Goal: Task Accomplishment & Management: Complete application form

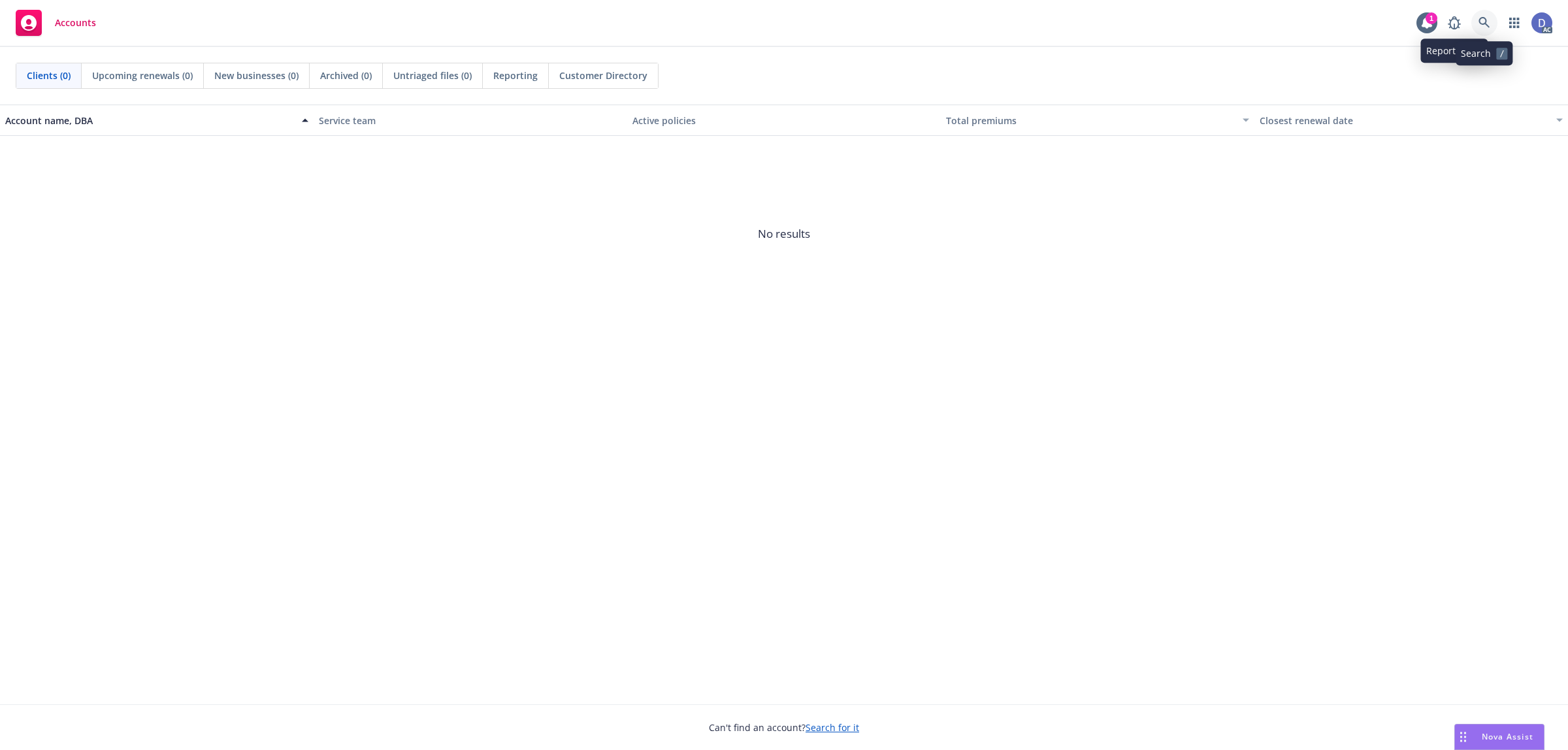
click at [1487, 18] on icon at bounding box center [1484, 23] width 11 height 11
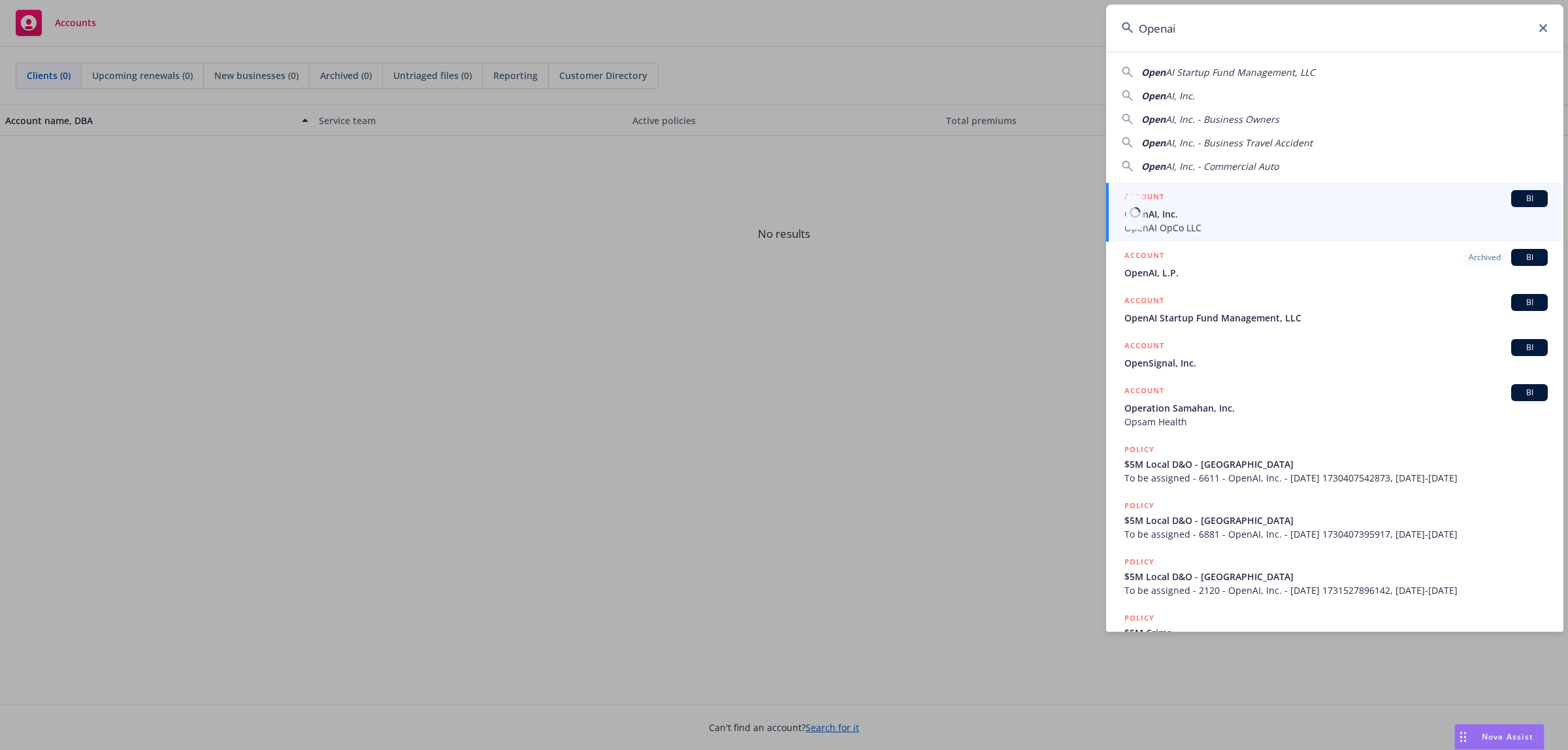
type input "Openai"
click at [1236, 212] on span "OpenAI, Inc." at bounding box center [1336, 214] width 424 height 14
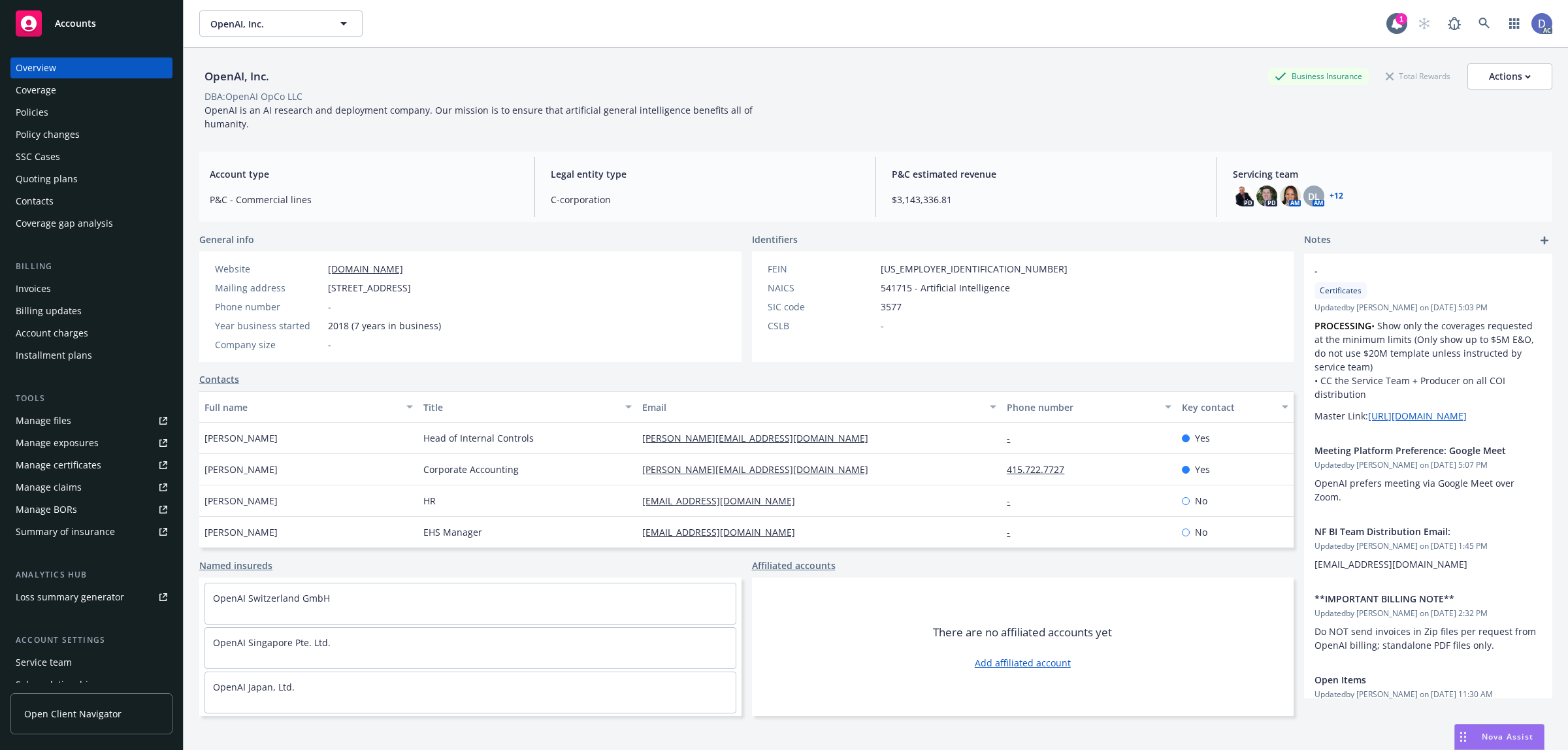
click at [80, 491] on link "Manage claims" at bounding box center [92, 488] width 162 height 21
click at [52, 425] on div "Manage files" at bounding box center [43, 421] width 56 height 21
copy div "OpenAI, Inc."
drag, startPoint x: 272, startPoint y: 77, endPoint x: 206, endPoint y: 79, distance: 66.0
click at [206, 79] on div "OpenAI, Inc." at bounding box center [237, 76] width 75 height 17
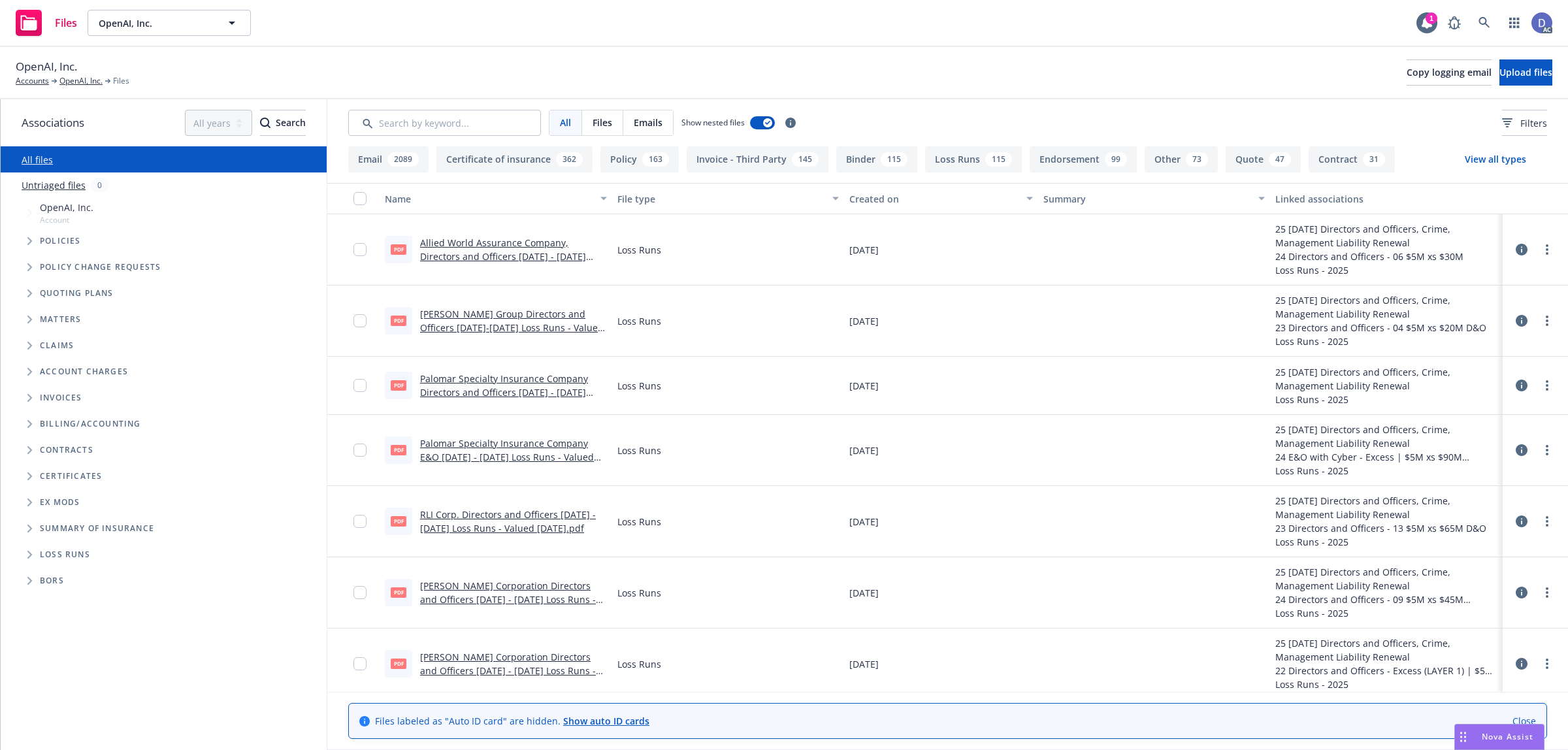
click at [1124, 27] on div "Files OpenAI, Inc. OpenAI, Inc. 1 AC" at bounding box center [784, 23] width 1568 height 47
click at [1079, 17] on div "Files OpenAI, Inc. OpenAI, Inc. 1 AC" at bounding box center [784, 23] width 1568 height 47
click at [1500, 70] on span "Upload files" at bounding box center [1526, 72] width 53 height 12
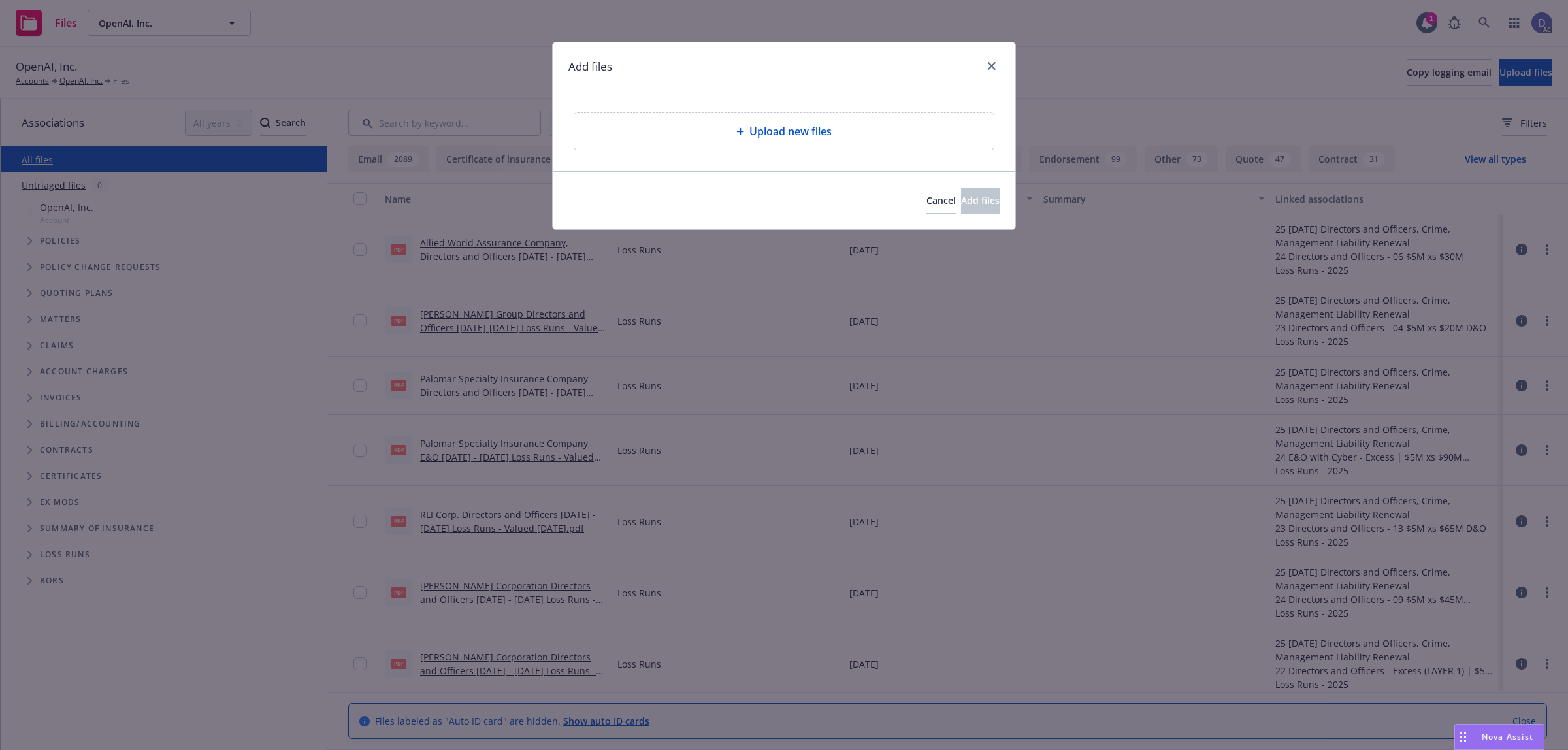
click at [720, 137] on div "Upload new files" at bounding box center [784, 131] width 398 height 16
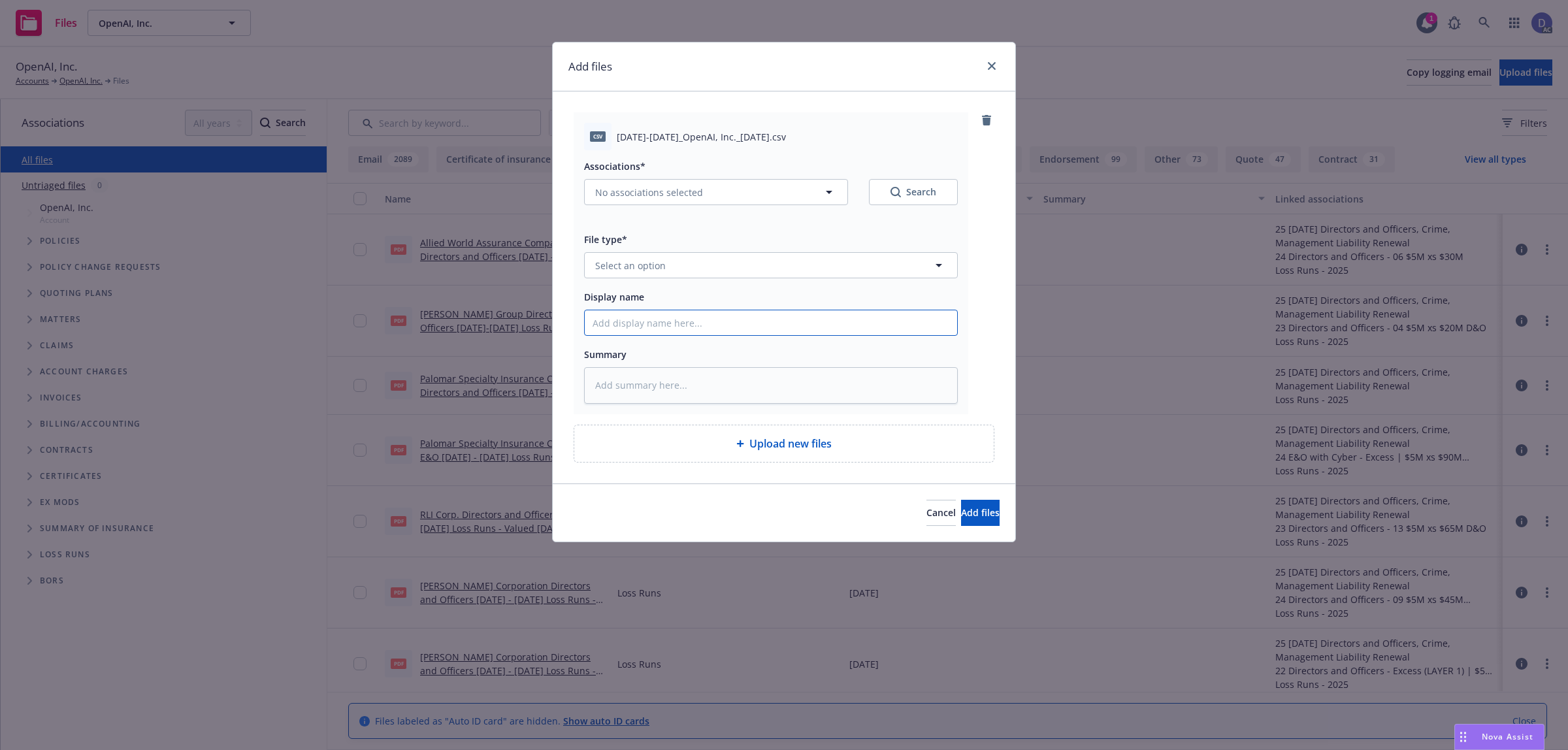
drag, startPoint x: 925, startPoint y: 327, endPoint x: 925, endPoint y: 305, distance: 22.0
click at [925, 327] on input "Display name" at bounding box center [771, 323] width 372 height 25
paste input "2022-2023_OpenAI, Inc._8-5-2025"
type input "2022-2023_OpenAI, Inc._8-5-2025"
type textarea "x"
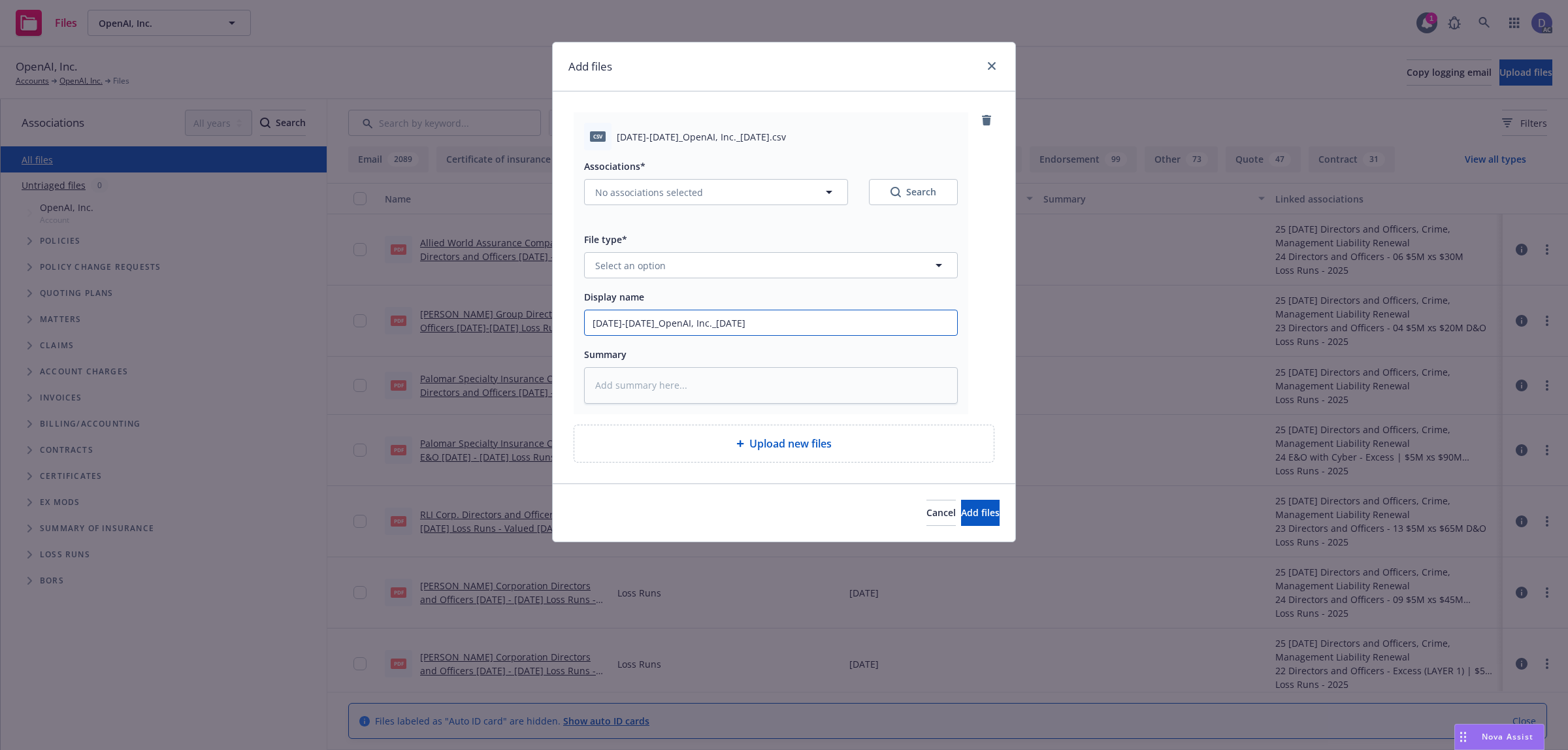
type input "2022-2023_OpenAI, Inc._8-5-2025"
click at [920, 271] on button "Select an option" at bounding box center [771, 266] width 374 height 26
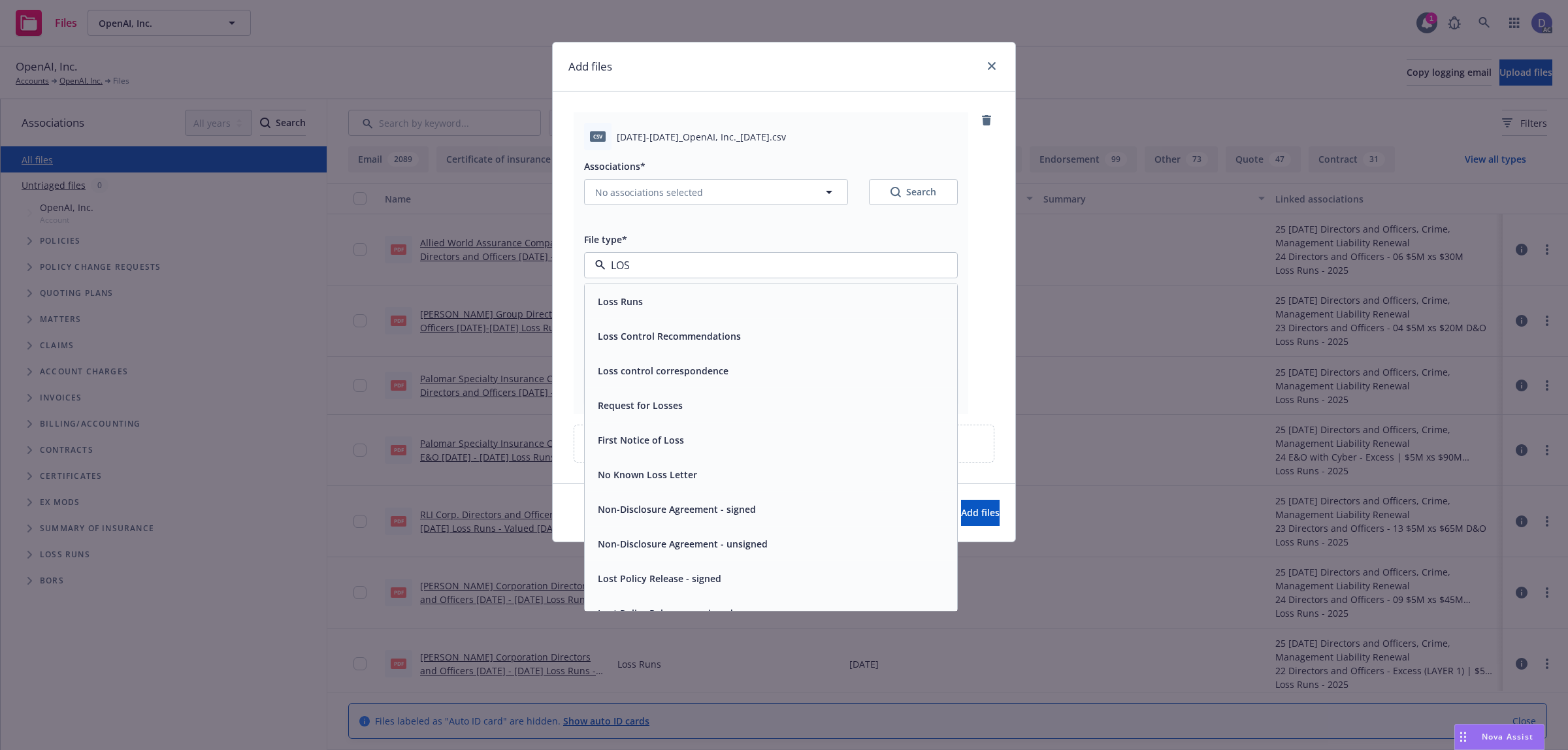
type input "LOSS"
click at [875, 311] on div "Loss Runs" at bounding box center [770, 301] width 357 height 19
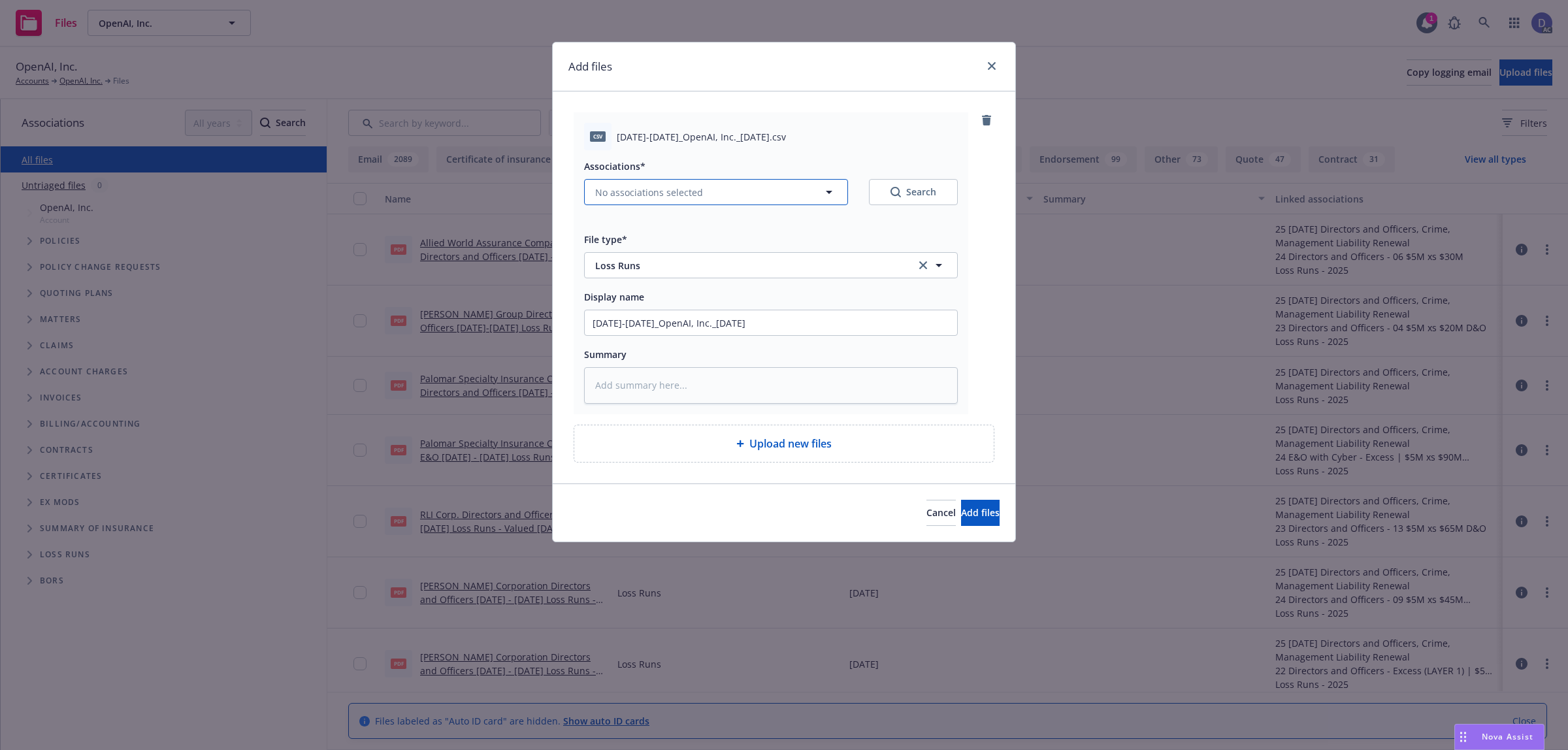
click at [755, 200] on button "No associations selected" at bounding box center [716, 192] width 264 height 26
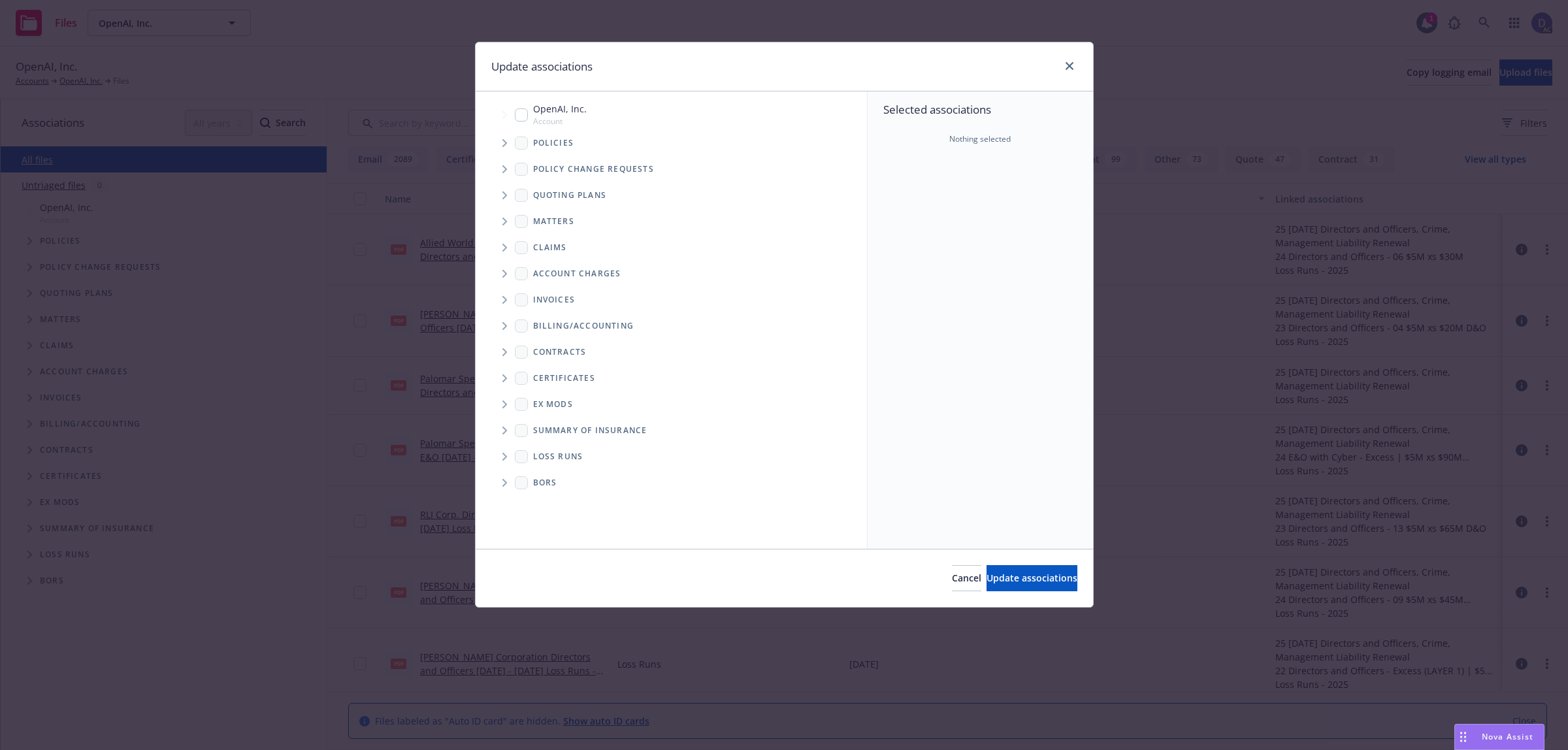
click at [513, 143] on span "Tree Example" at bounding box center [505, 143] width 21 height 21
click at [1057, 216] on div "Selected associations Nothing selected" at bounding box center [980, 320] width 225 height 457
click at [956, 189] on div "Selected associations Nothing selected" at bounding box center [980, 320] width 225 height 457
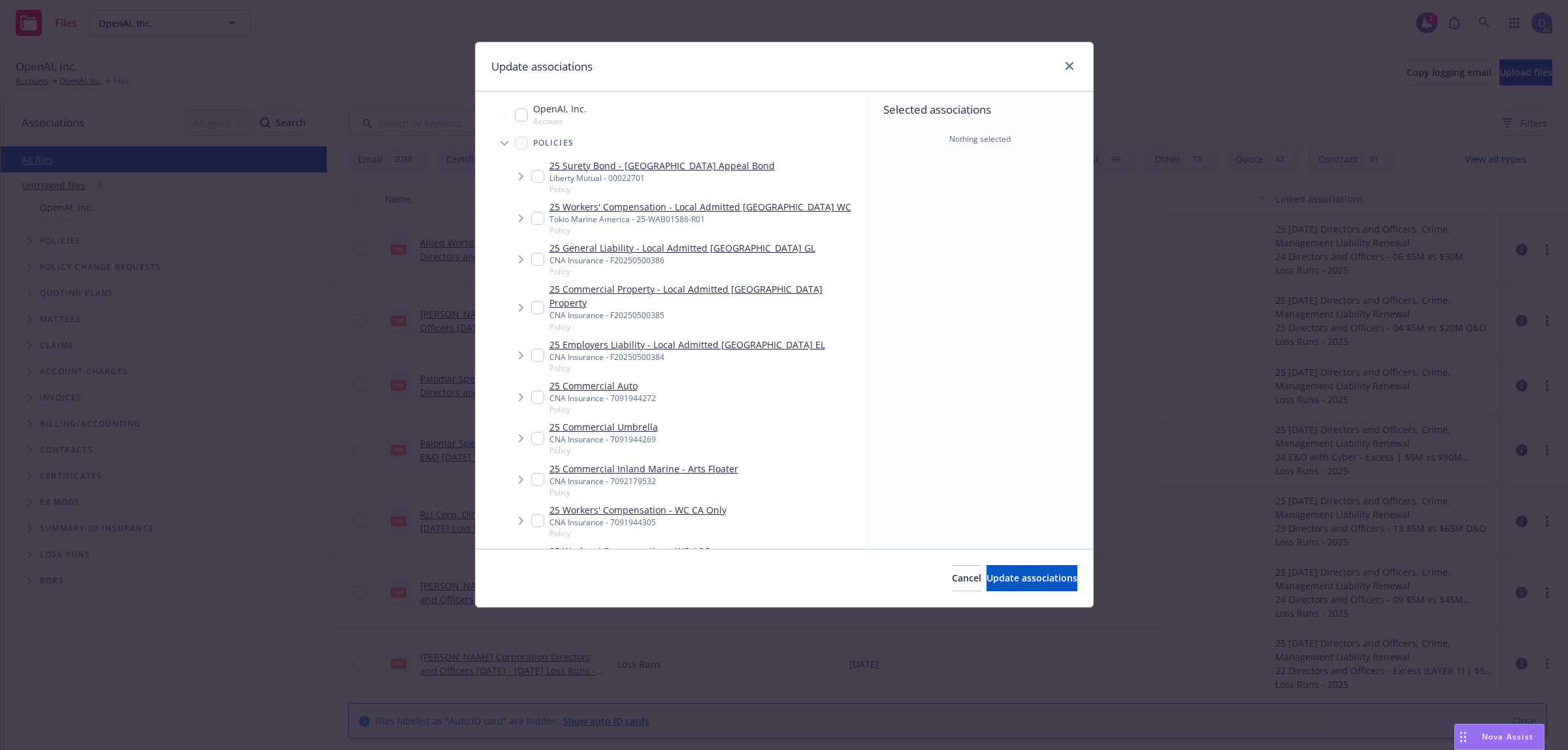
type textarea "x"
checkbox input "true"
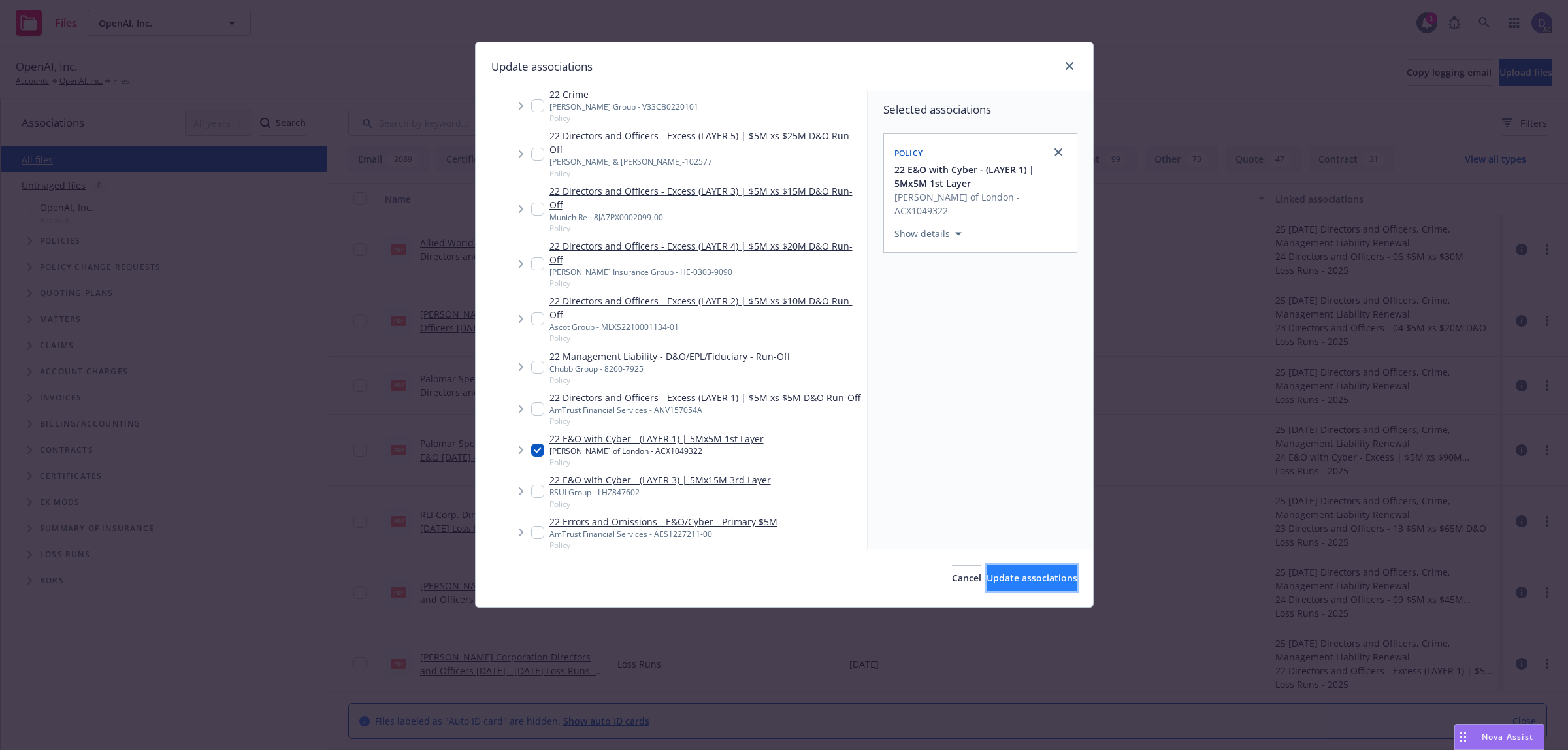
click at [987, 588] on button "Update associations" at bounding box center [1032, 579] width 91 height 26
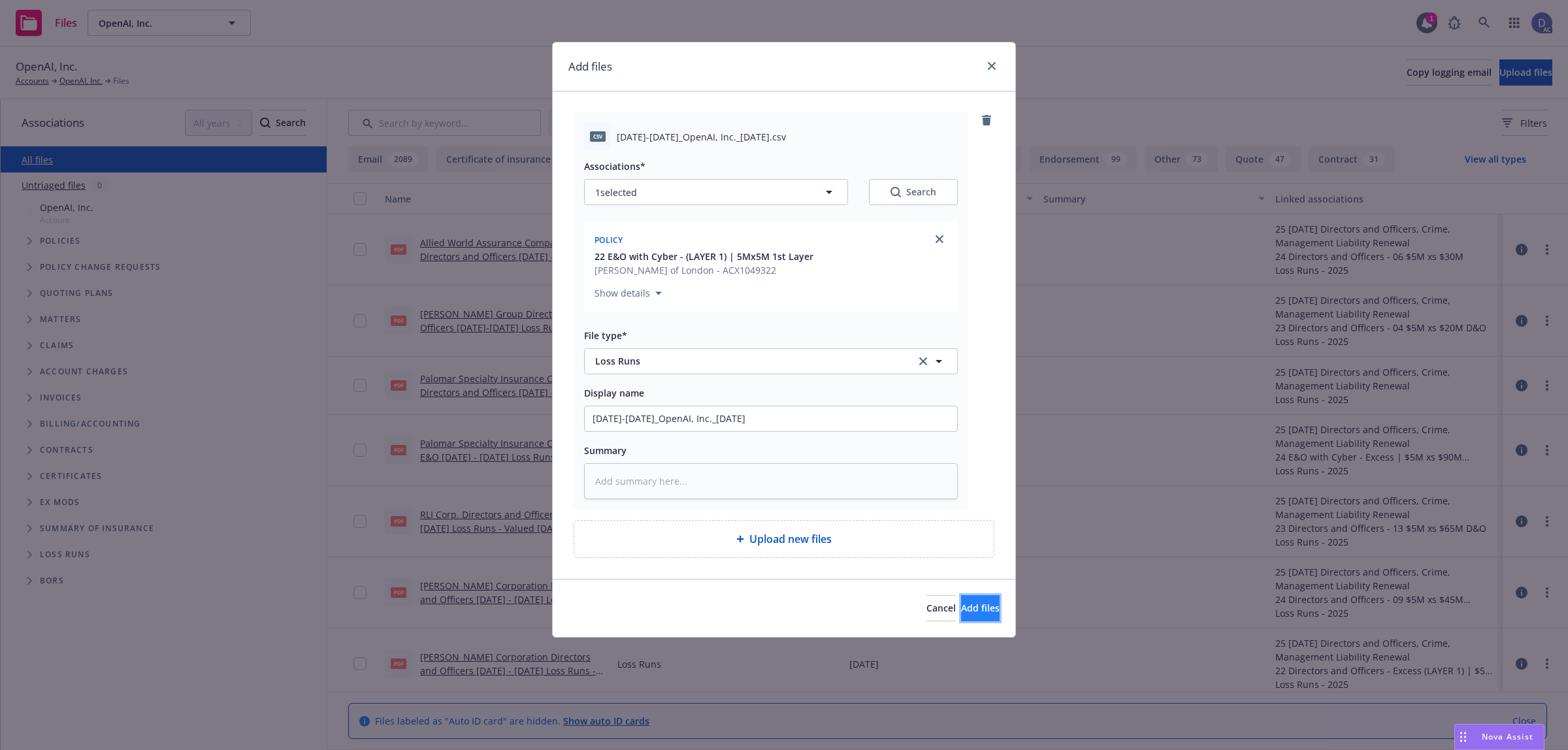
click at [962, 606] on span "Add files" at bounding box center [980, 607] width 39 height 12
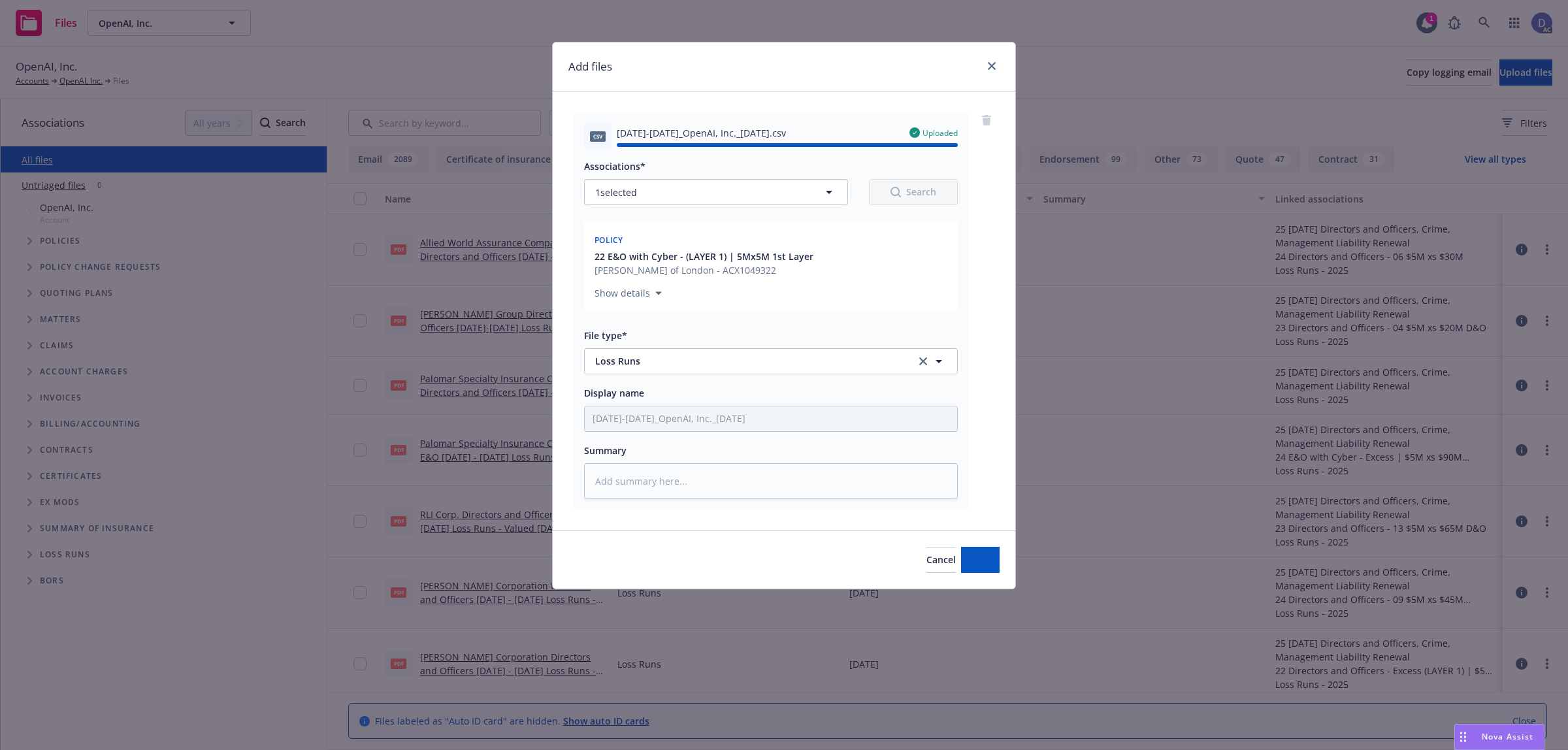
type textarea "x"
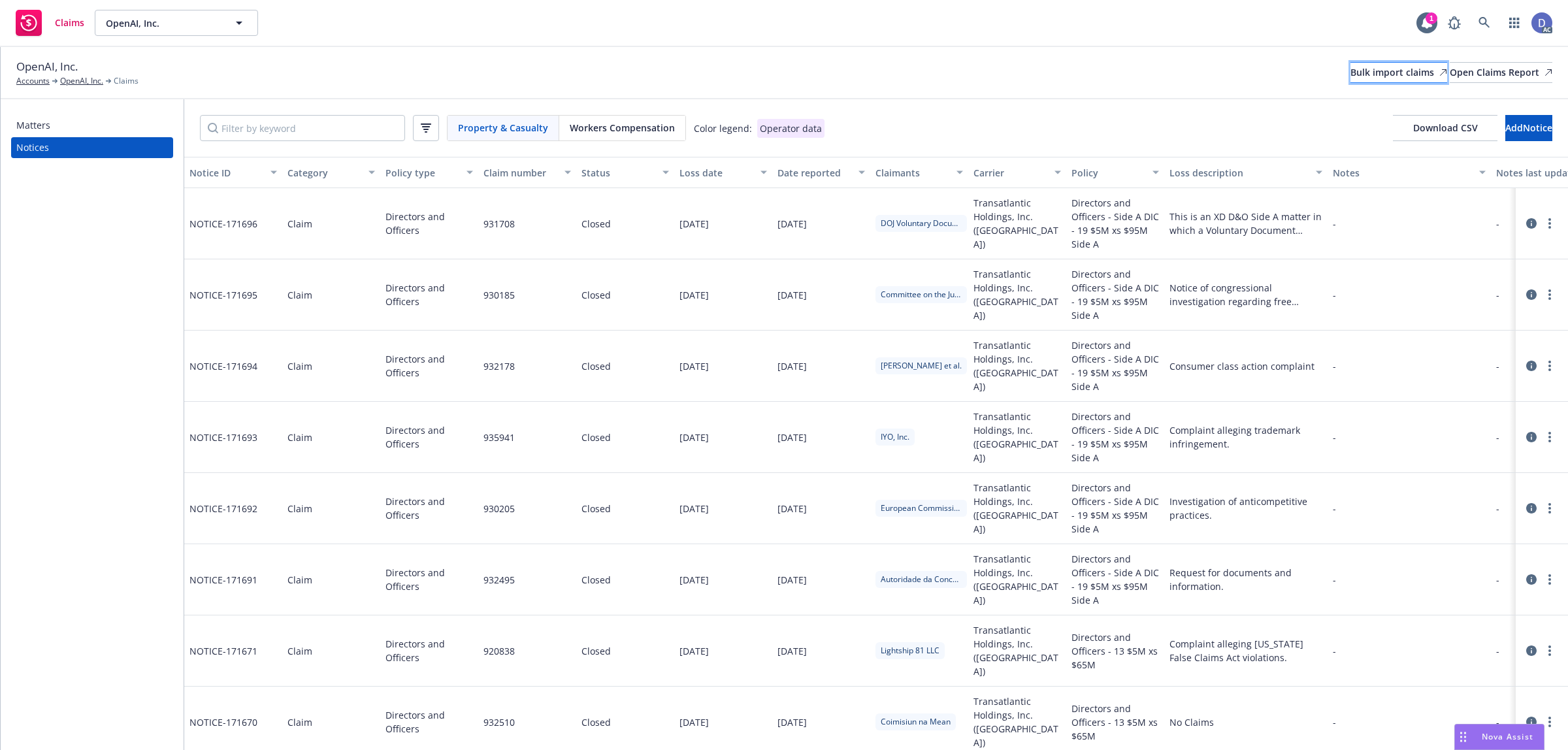
click at [1351, 66] on div "Bulk import claims" at bounding box center [1399, 73] width 97 height 20
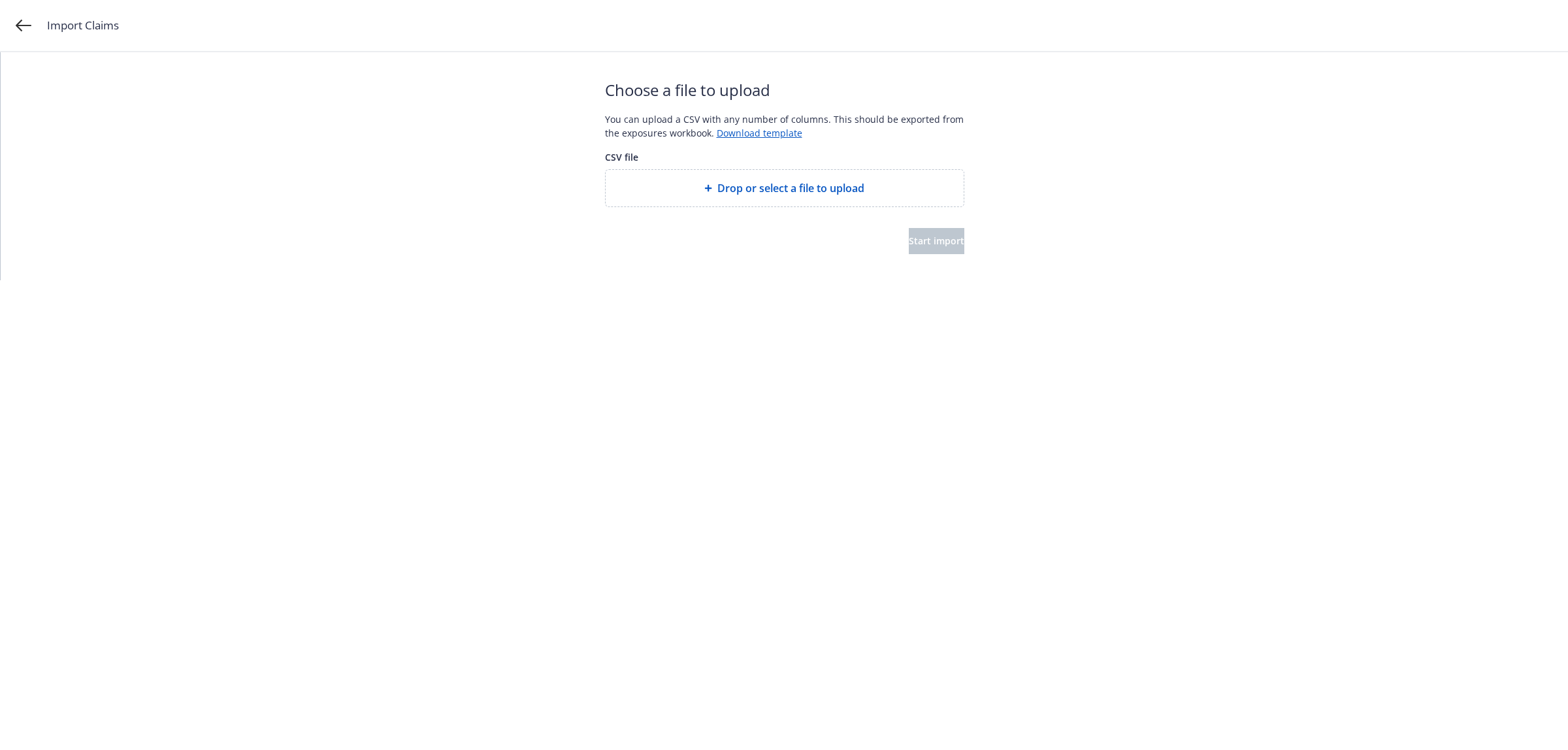
click at [765, 194] on span "Drop or select a file to upload" at bounding box center [790, 188] width 147 height 16
click at [942, 240] on span "Start import" at bounding box center [937, 240] width 56 height 12
click at [939, 240] on span "Start import" at bounding box center [937, 240] width 56 height 12
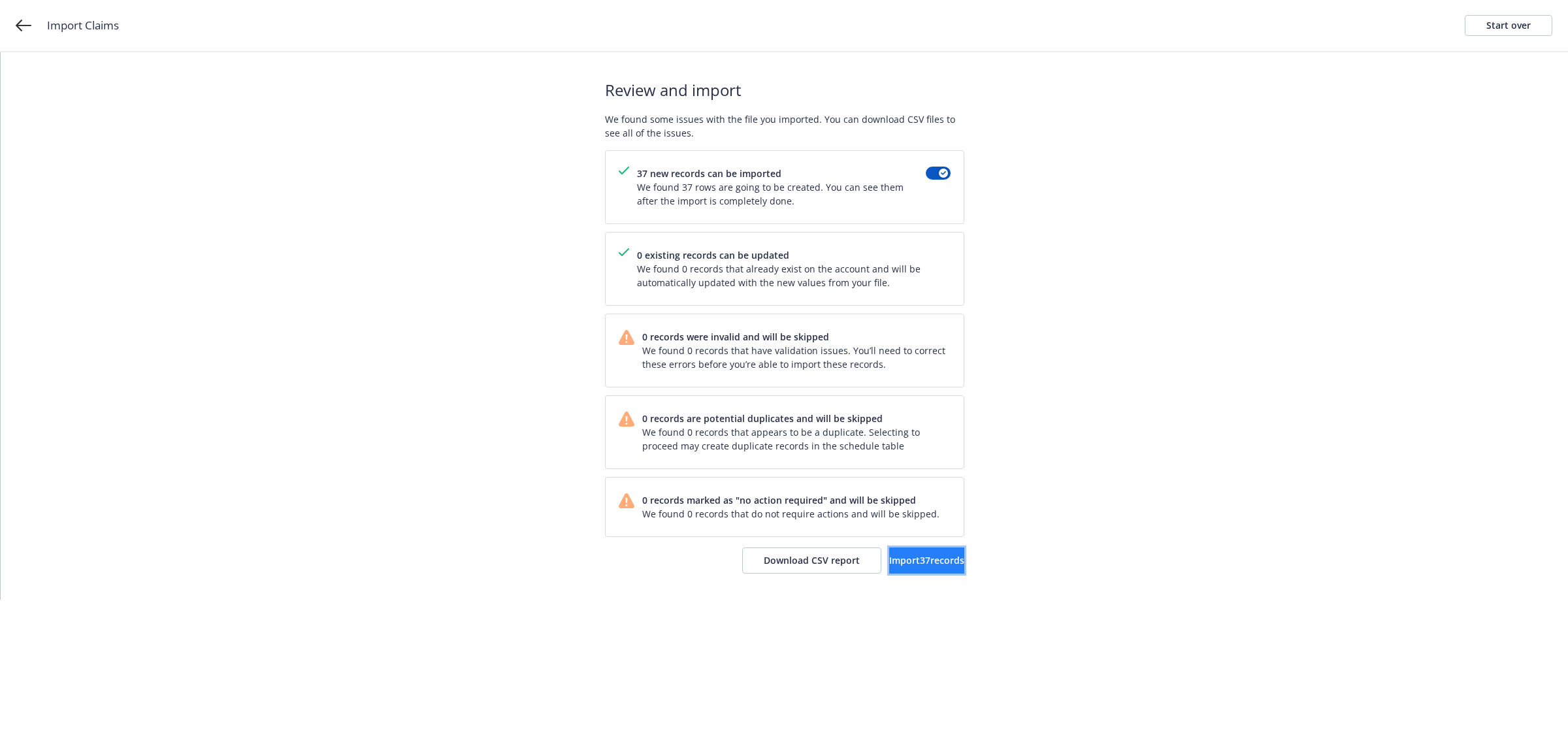
click at [889, 562] on span "Import 37 records" at bounding box center [927, 560] width 75 height 12
click at [949, 572] on link "View accounts" at bounding box center [911, 561] width 107 height 26
